Goal: Transaction & Acquisition: Book appointment/travel/reservation

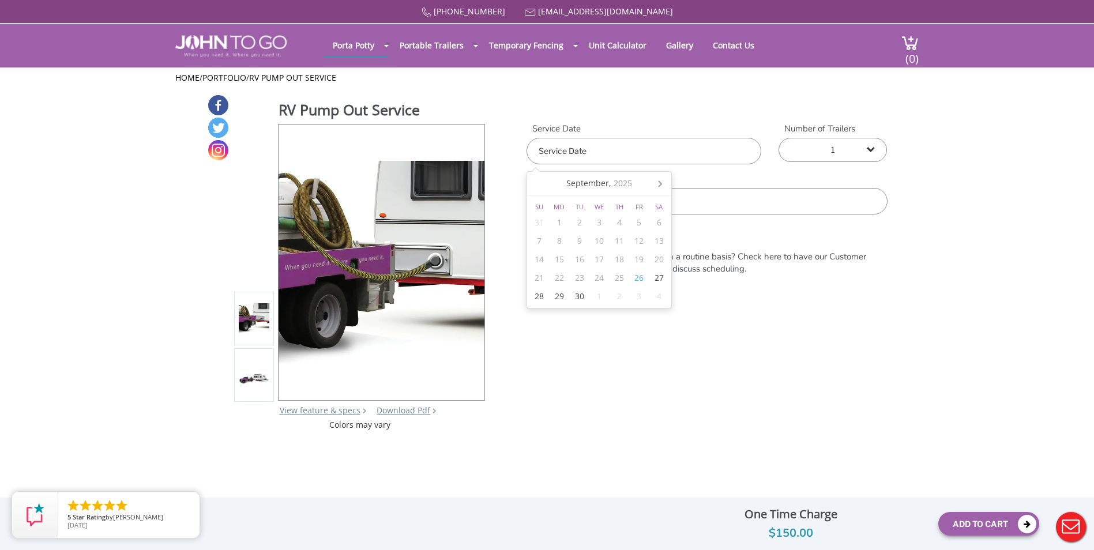
click at [624, 156] on input "text" at bounding box center [643, 151] width 235 height 27
click at [652, 274] on div "27" at bounding box center [659, 278] width 20 height 18
click at [635, 298] on div "3" at bounding box center [639, 296] width 20 height 18
click at [654, 221] on div "4" at bounding box center [659, 222] width 20 height 18
type input "[DATE]"
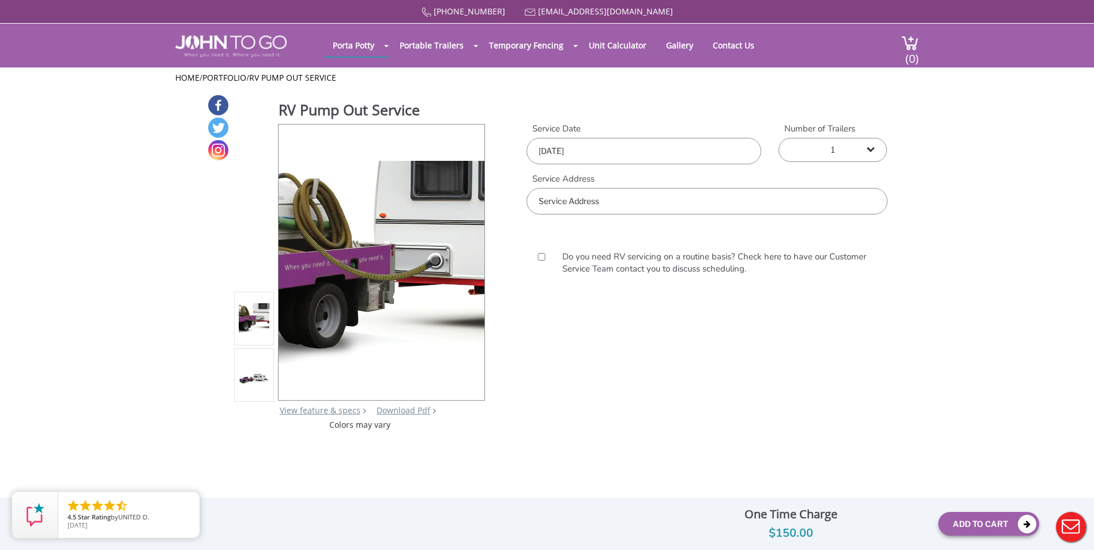
click at [907, 283] on div "RV Pump Out Service View feature & specs Download Pdf Product PDF Addon PDF Col…" at bounding box center [547, 262] width 1094 height 337
click at [590, 205] on input "text" at bounding box center [706, 201] width 360 height 27
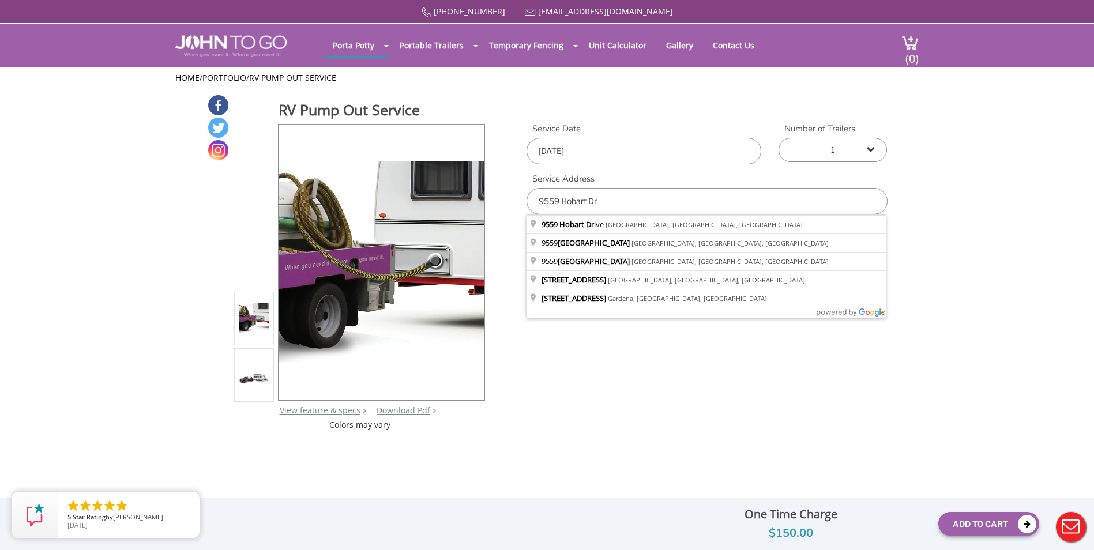
type input "[STREET_ADDRESS]"
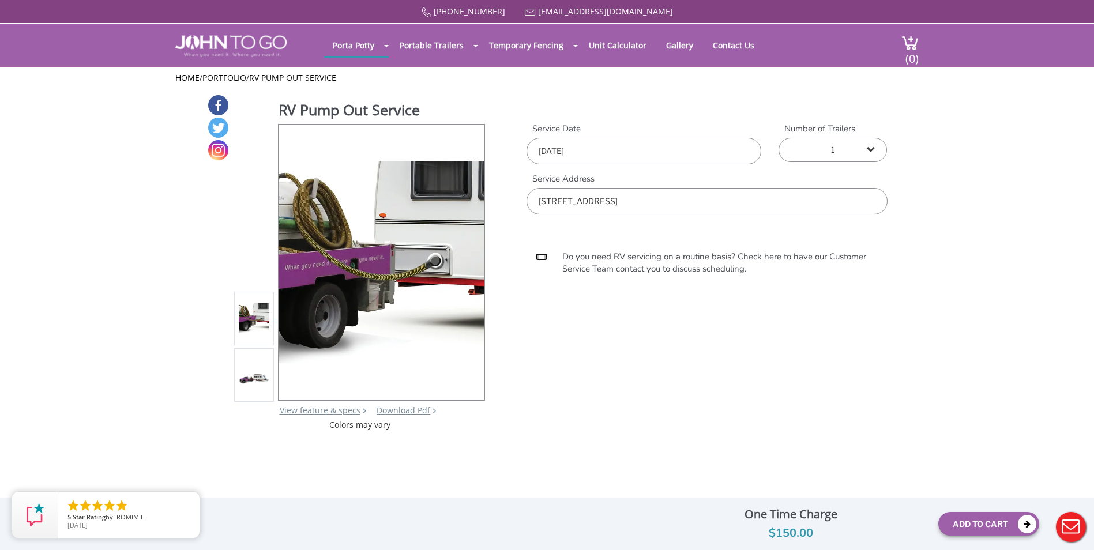
click at [542, 259] on input "Do you need RV servicing on a routine basis? Check here to have our Customer Se…" at bounding box center [541, 256] width 13 height 7
checkbox input "true"
click at [708, 201] on div at bounding box center [547, 275] width 1094 height 550
click at [698, 206] on input "[STREET_ADDRESS]" at bounding box center [706, 201] width 360 height 27
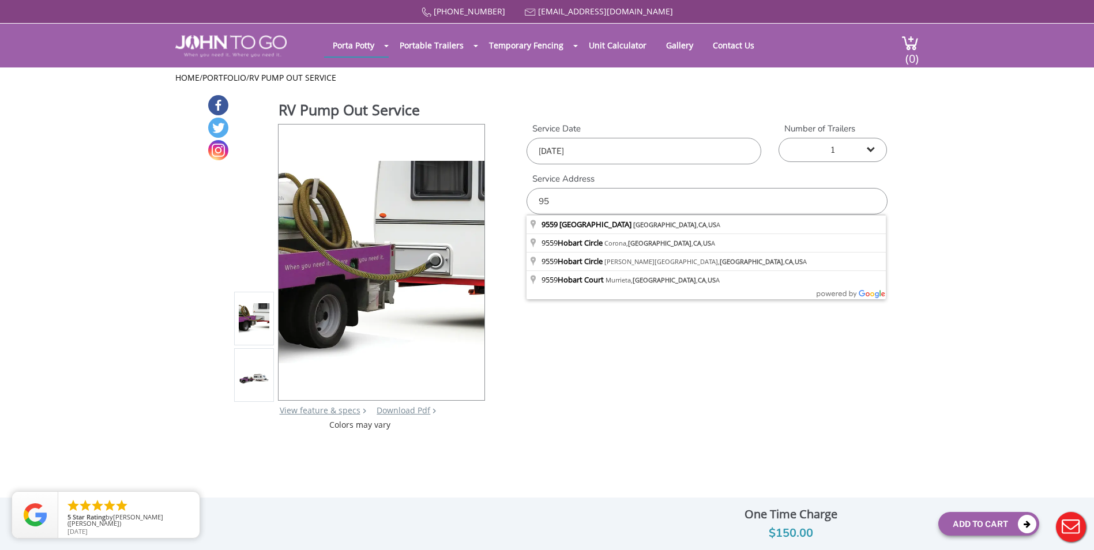
type input "9"
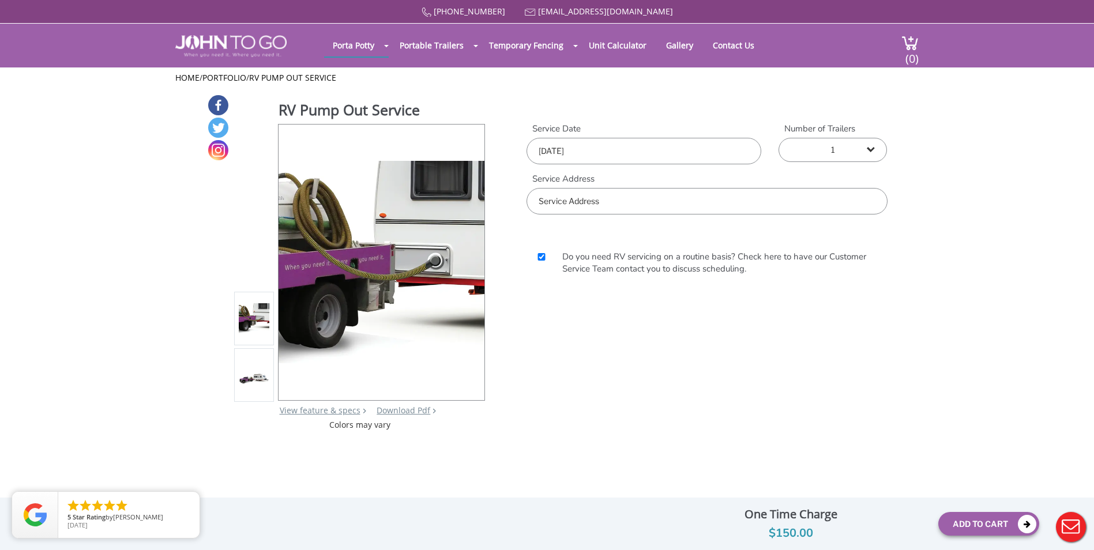
click at [613, 198] on input "text" at bounding box center [706, 201] width 360 height 27
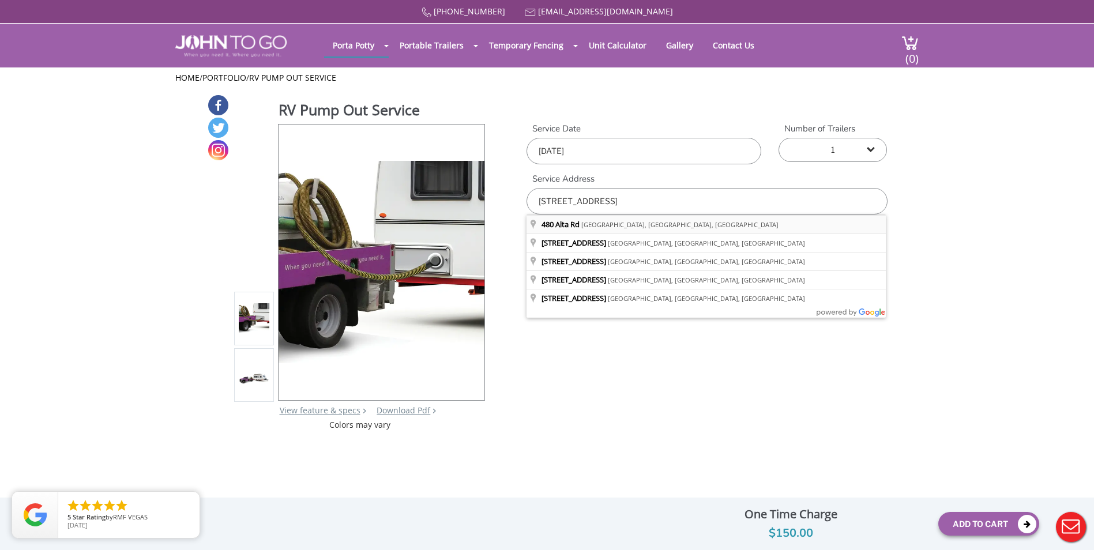
type input "[STREET_ADDRESS]"
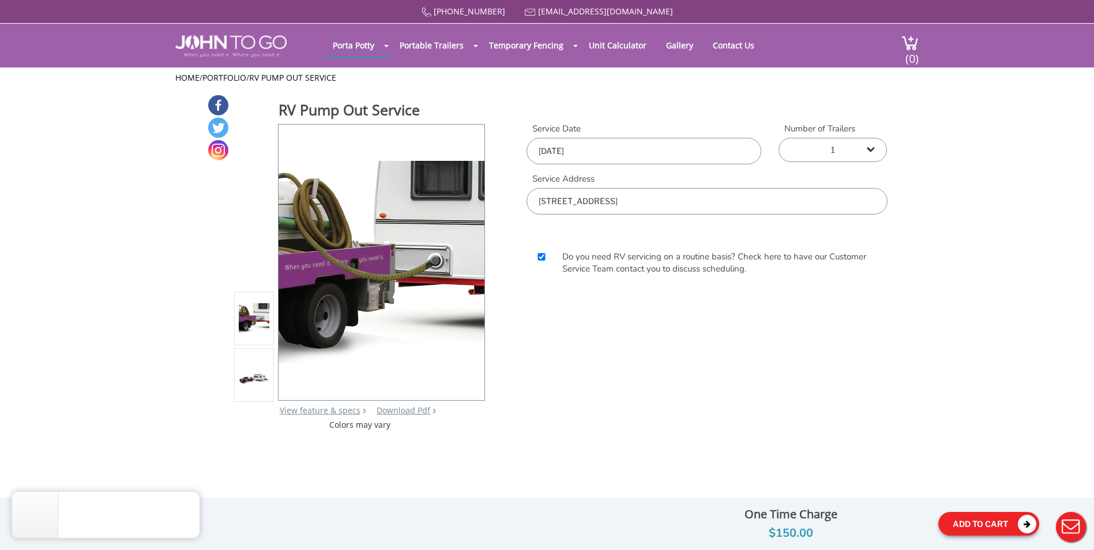
click at [1010, 521] on button "Add To Cart" at bounding box center [988, 524] width 101 height 24
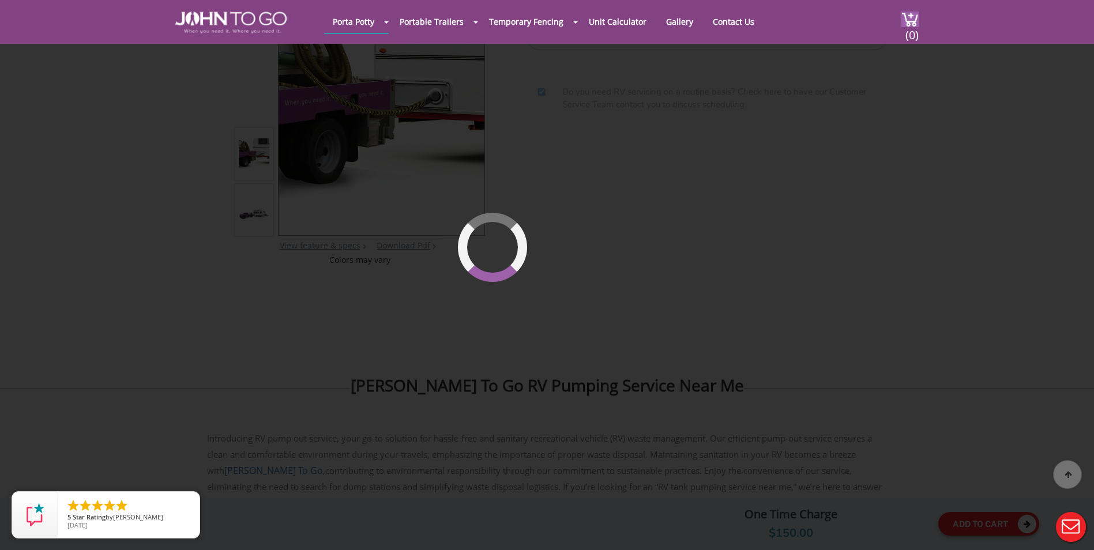
scroll to position [123, 0]
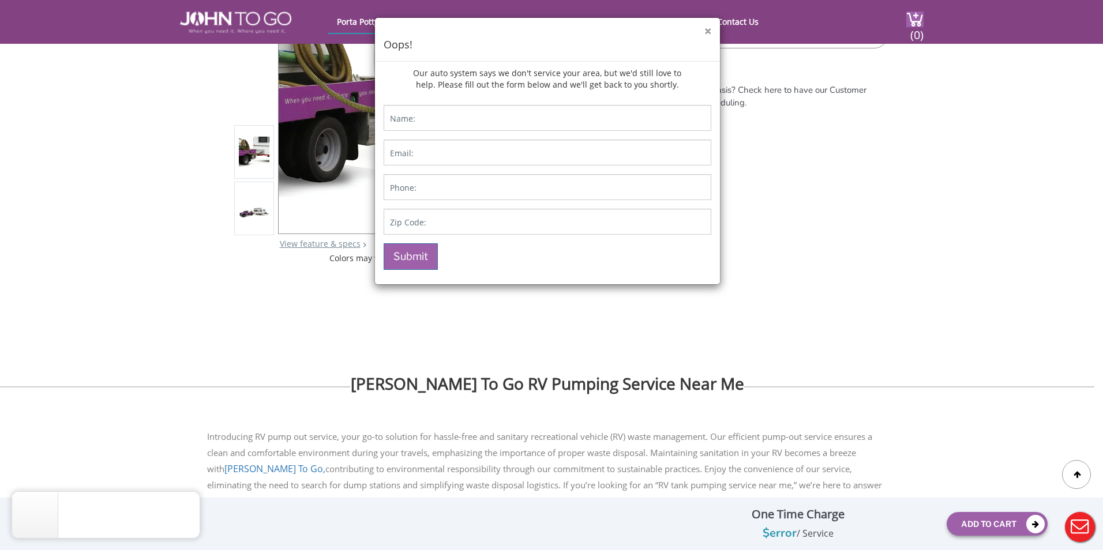
click at [706, 30] on button "×" at bounding box center [707, 31] width 7 height 12
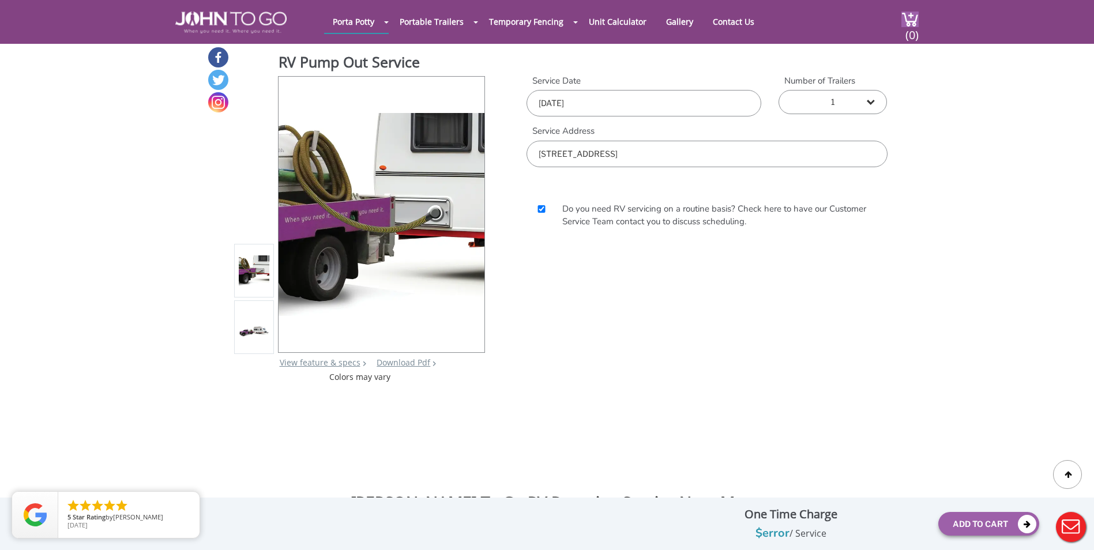
scroll to position [0, 0]
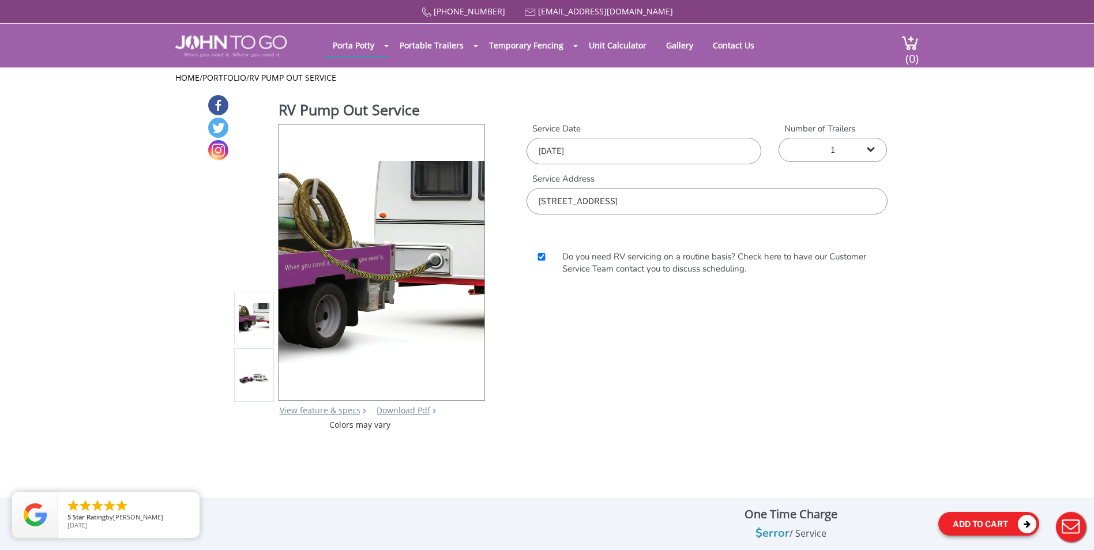
click at [974, 521] on button "Add To Cart" at bounding box center [988, 524] width 101 height 24
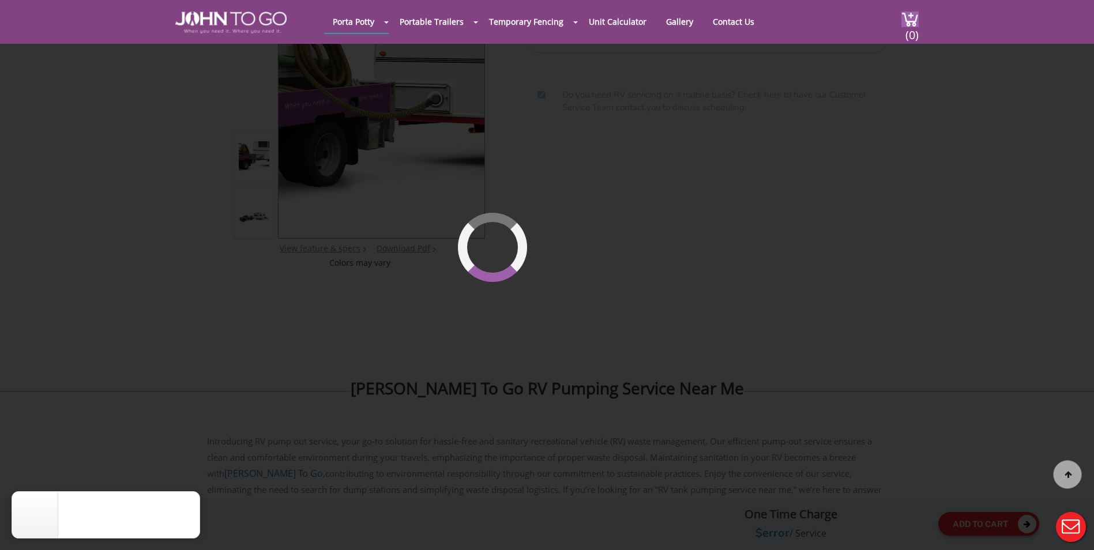
scroll to position [123, 0]
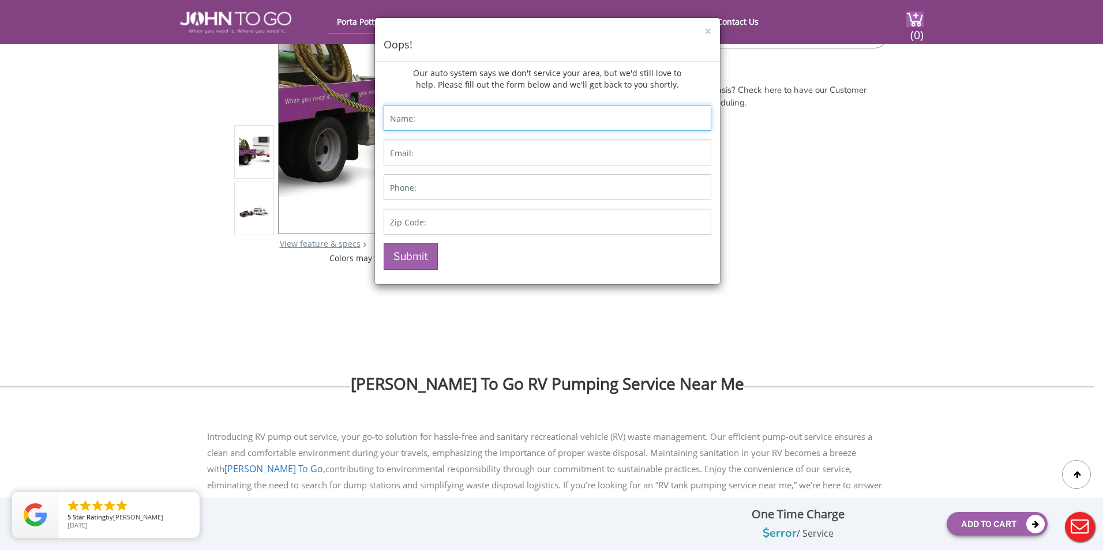
click at [429, 119] on input "Contact form" at bounding box center [547, 118] width 328 height 26
type input "[PERSON_NAME]"
click at [765, 140] on div "× Oops! Our auto system says we don't service your area, but we'd still love to…" at bounding box center [551, 275] width 1103 height 550
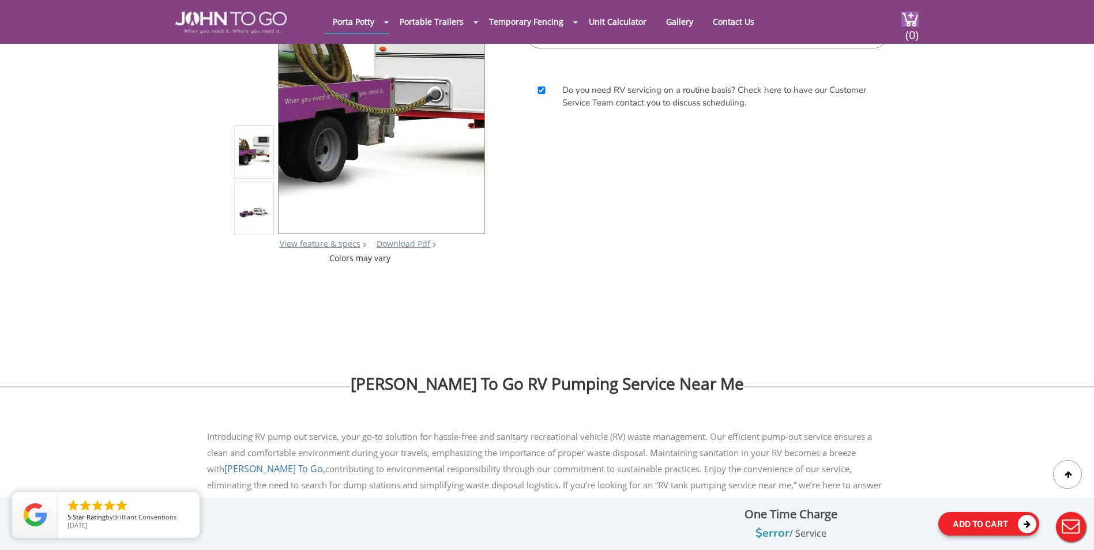
click at [999, 515] on button "Add To Cart" at bounding box center [988, 524] width 101 height 24
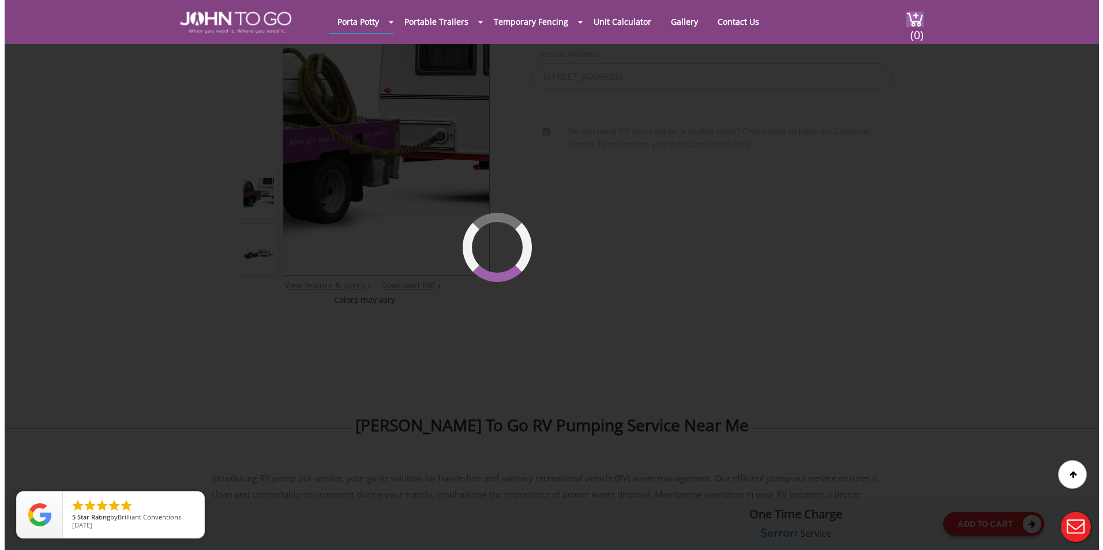
scroll to position [79, 0]
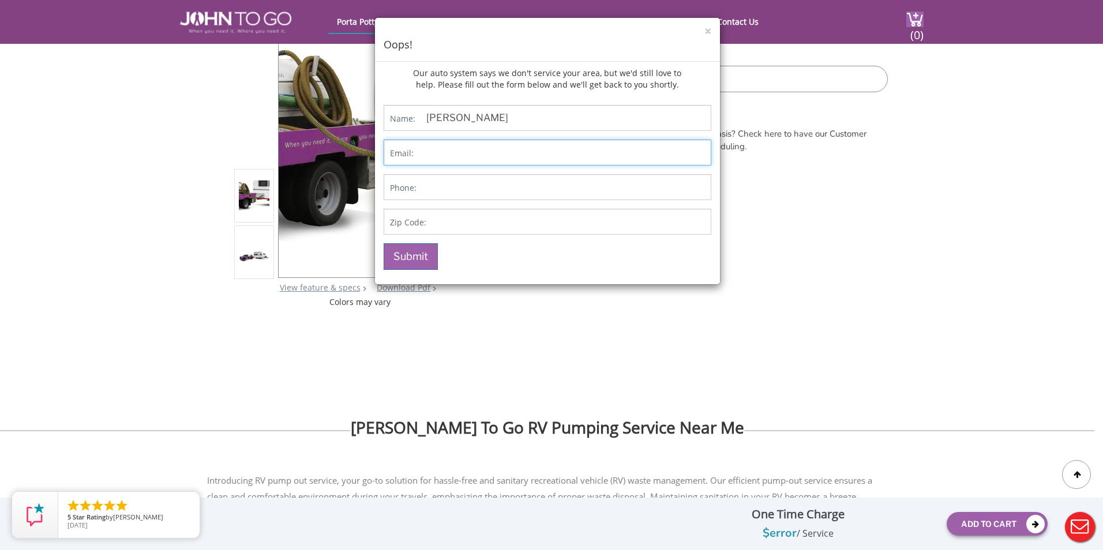
click at [425, 155] on input "Contact form" at bounding box center [547, 153] width 328 height 26
type input "[EMAIL_ADDRESS][DOMAIN_NAME]"
type input "8316012799"
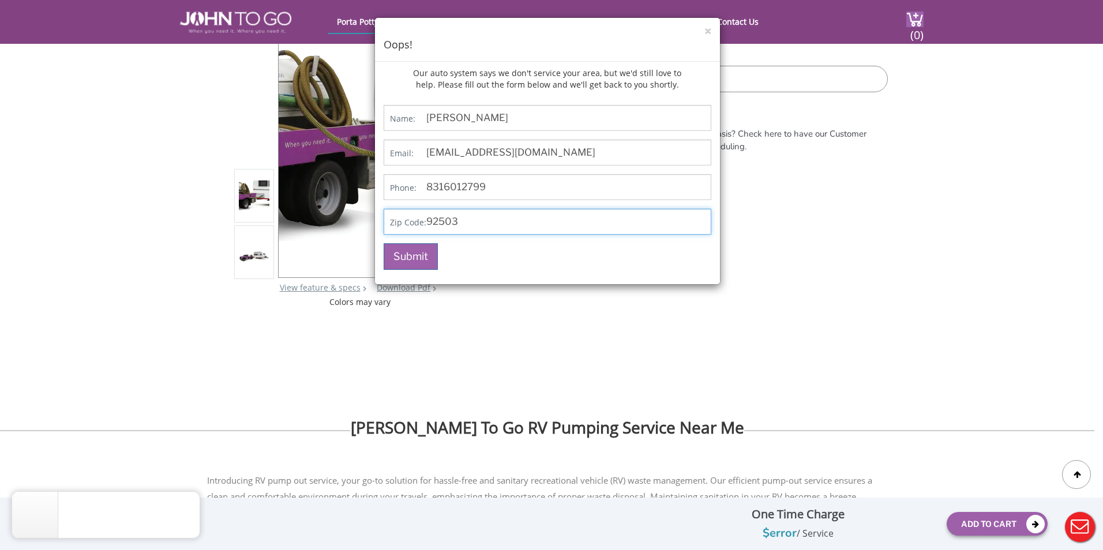
click at [471, 228] on input "92503" at bounding box center [547, 222] width 328 height 26
type input "92179"
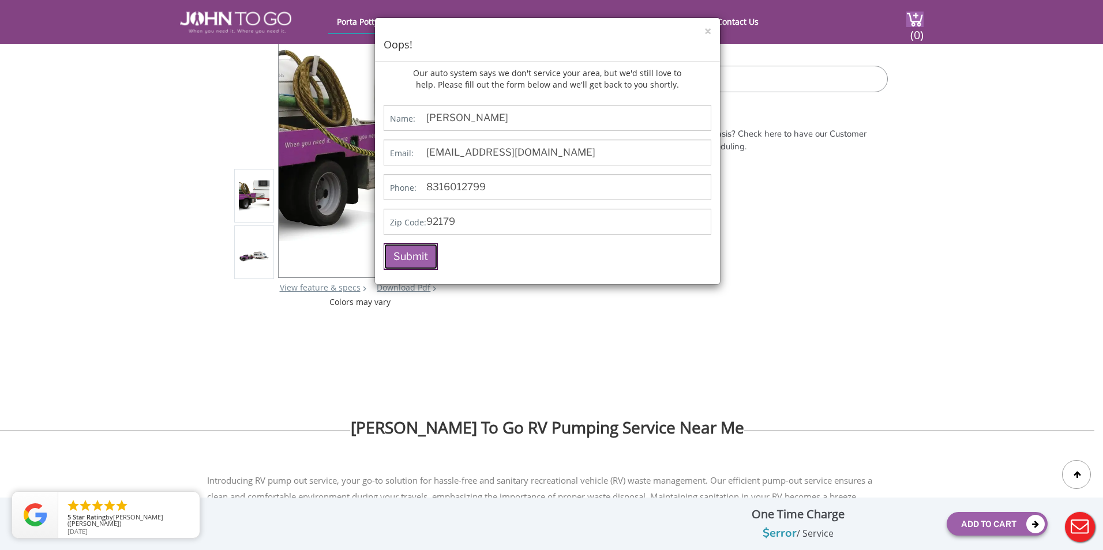
click at [426, 258] on button "Submit" at bounding box center [410, 256] width 54 height 27
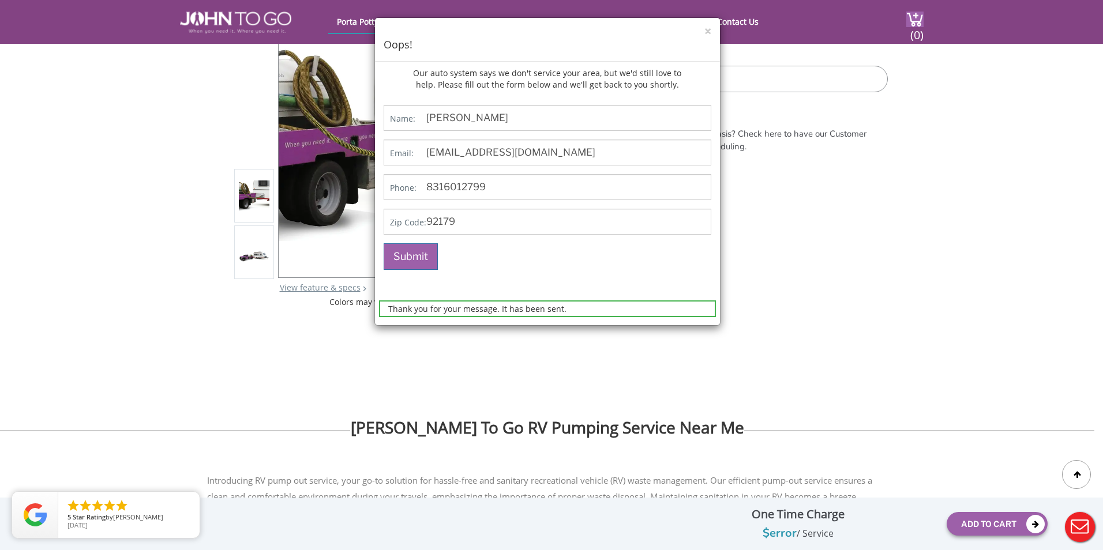
click at [711, 33] on div "× Oops!" at bounding box center [547, 40] width 345 height 44
